Goal: Transaction & Acquisition: Purchase product/service

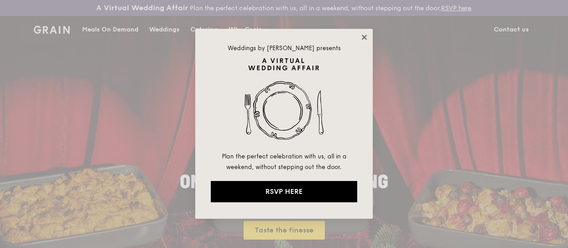
click at [364, 36] on icon at bounding box center [364, 37] width 8 height 8
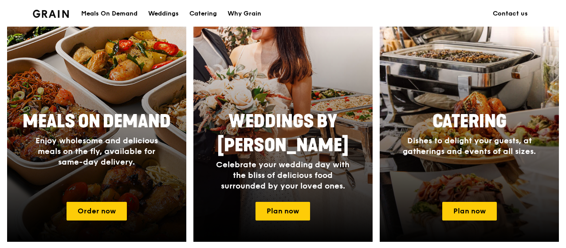
scroll to position [444, 0]
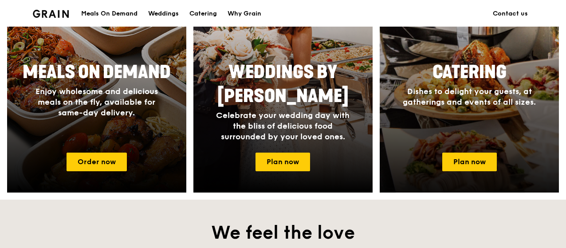
click at [522, 121] on div "Catering Dishes to delight your guests, at gatherings and events of all sizes." at bounding box center [469, 101] width 179 height 89
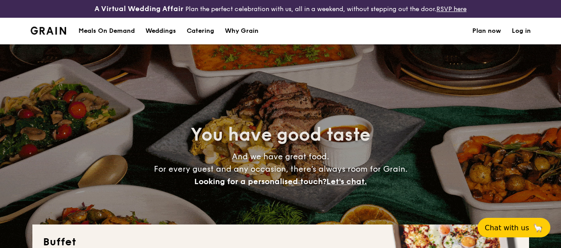
select select
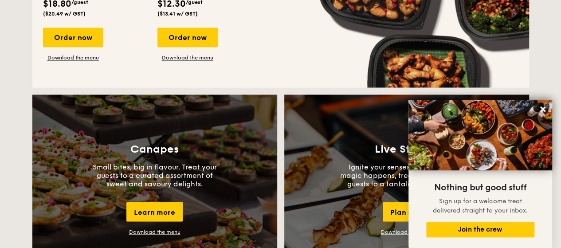
scroll to position [717, 0]
click at [543, 107] on icon at bounding box center [543, 109] width 8 height 8
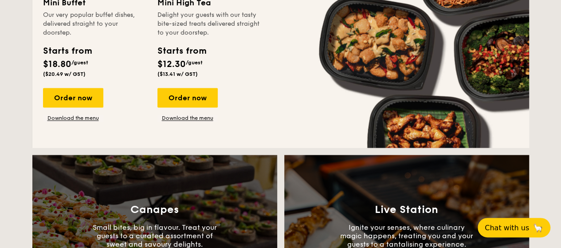
scroll to position [584, 0]
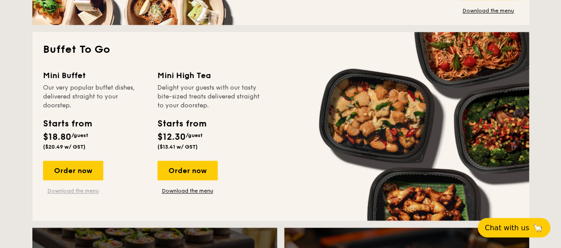
click at [75, 194] on link "Download the menu" at bounding box center [73, 190] width 60 height 7
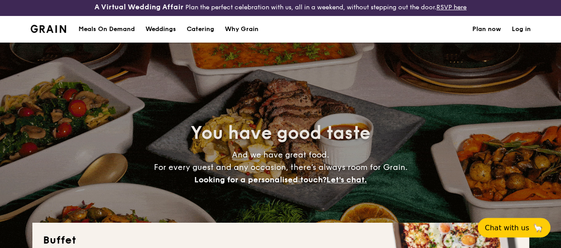
scroll to position [0, 0]
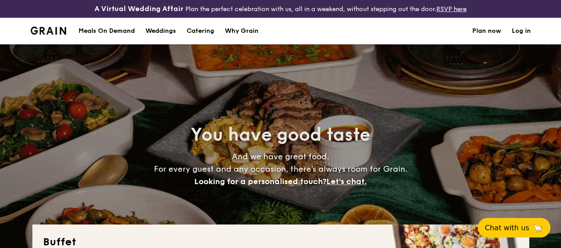
click at [102, 36] on div "Meals On Demand" at bounding box center [107, 31] width 56 height 27
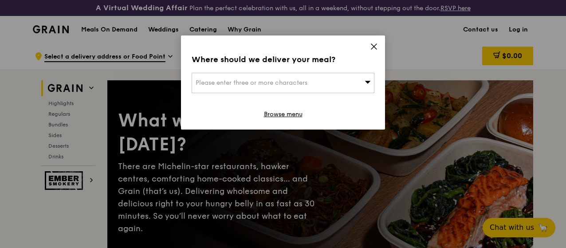
click at [371, 43] on icon at bounding box center [374, 47] width 8 height 8
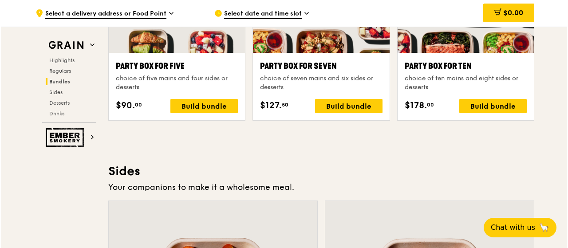
scroll to position [1863, 0]
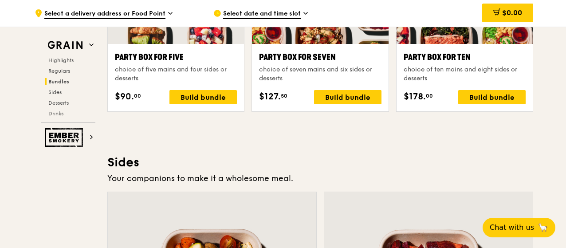
click at [471, 77] on div "choice of ten mains and eight sides or desserts" at bounding box center [465, 74] width 122 height 18
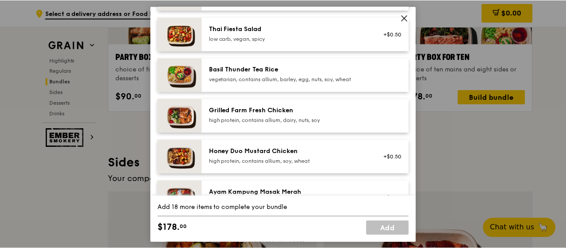
scroll to position [0, 0]
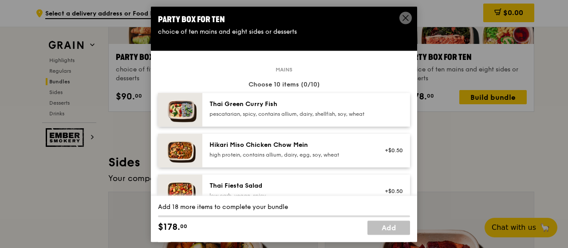
click at [318, 118] on div "pescatarian, spicy, contains allium, dairy, shellfish, soy, wheat" at bounding box center [288, 113] width 159 height 7
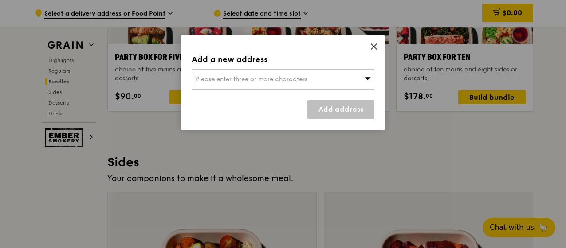
click at [372, 46] on icon at bounding box center [374, 47] width 8 height 8
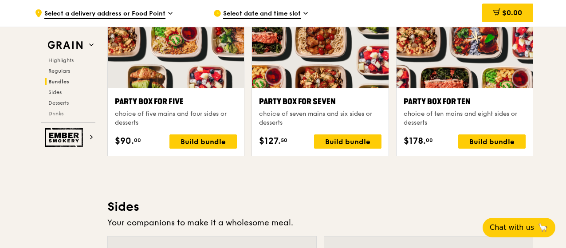
scroll to position [1641, 0]
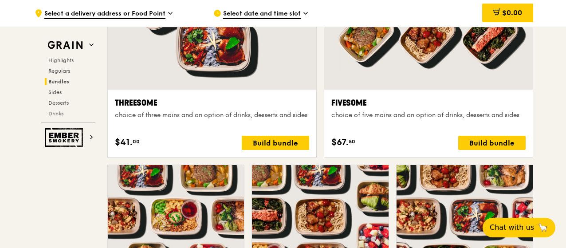
click at [155, 13] on span "Select a delivery address or Food Point" at bounding box center [104, 14] width 121 height 10
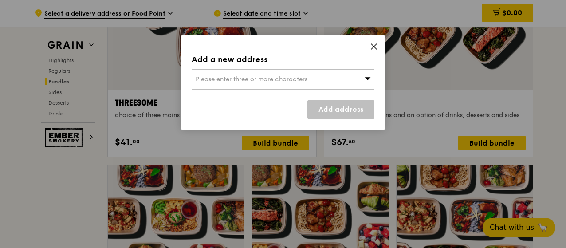
click at [217, 76] on span "Please enter three or more characters" at bounding box center [252, 79] width 112 height 8
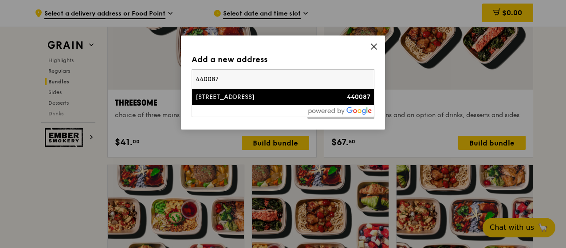
type input "440087"
click at [230, 97] on div "87 Marine Parade Central" at bounding box center [261, 97] width 131 height 9
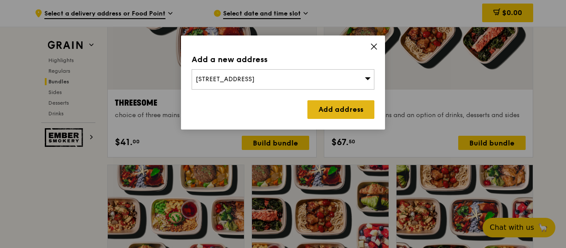
click at [362, 109] on link "Add address" at bounding box center [340, 109] width 67 height 19
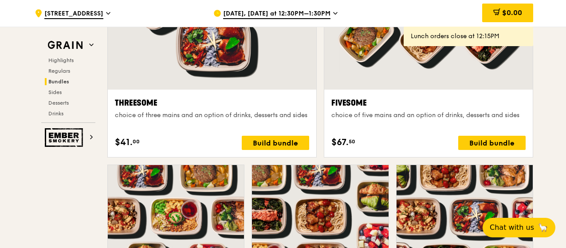
click at [248, 12] on span "Oct 9, Today at 12:30PM–1:30PM" at bounding box center [276, 14] width 107 height 10
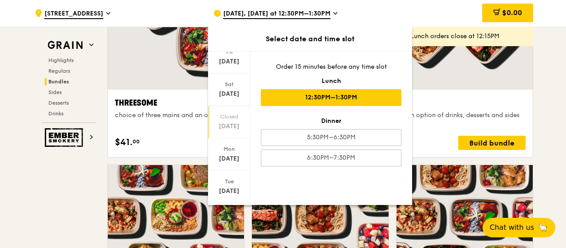
scroll to position [118, 0]
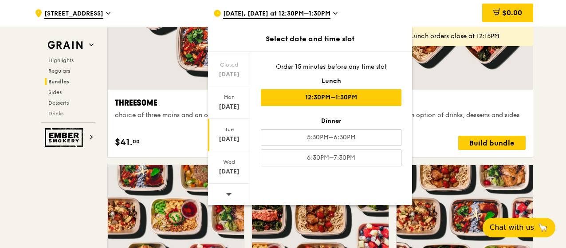
click at [238, 131] on div "Tue" at bounding box center [228, 129] width 39 height 7
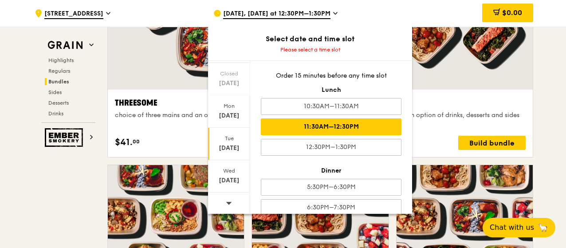
click at [370, 120] on div "11:30AM–12:30PM" at bounding box center [331, 126] width 141 height 17
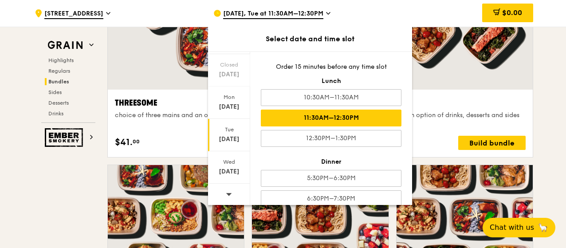
click at [448, 16] on div "$0.00" at bounding box center [461, 13] width 143 height 27
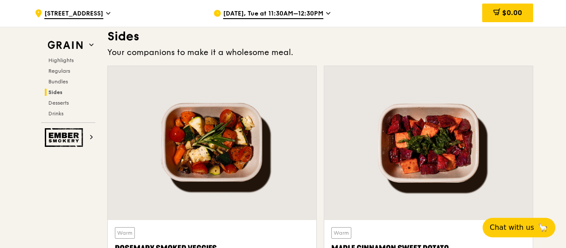
scroll to position [2041, 0]
